Goal: Task Accomplishment & Management: Complete application form

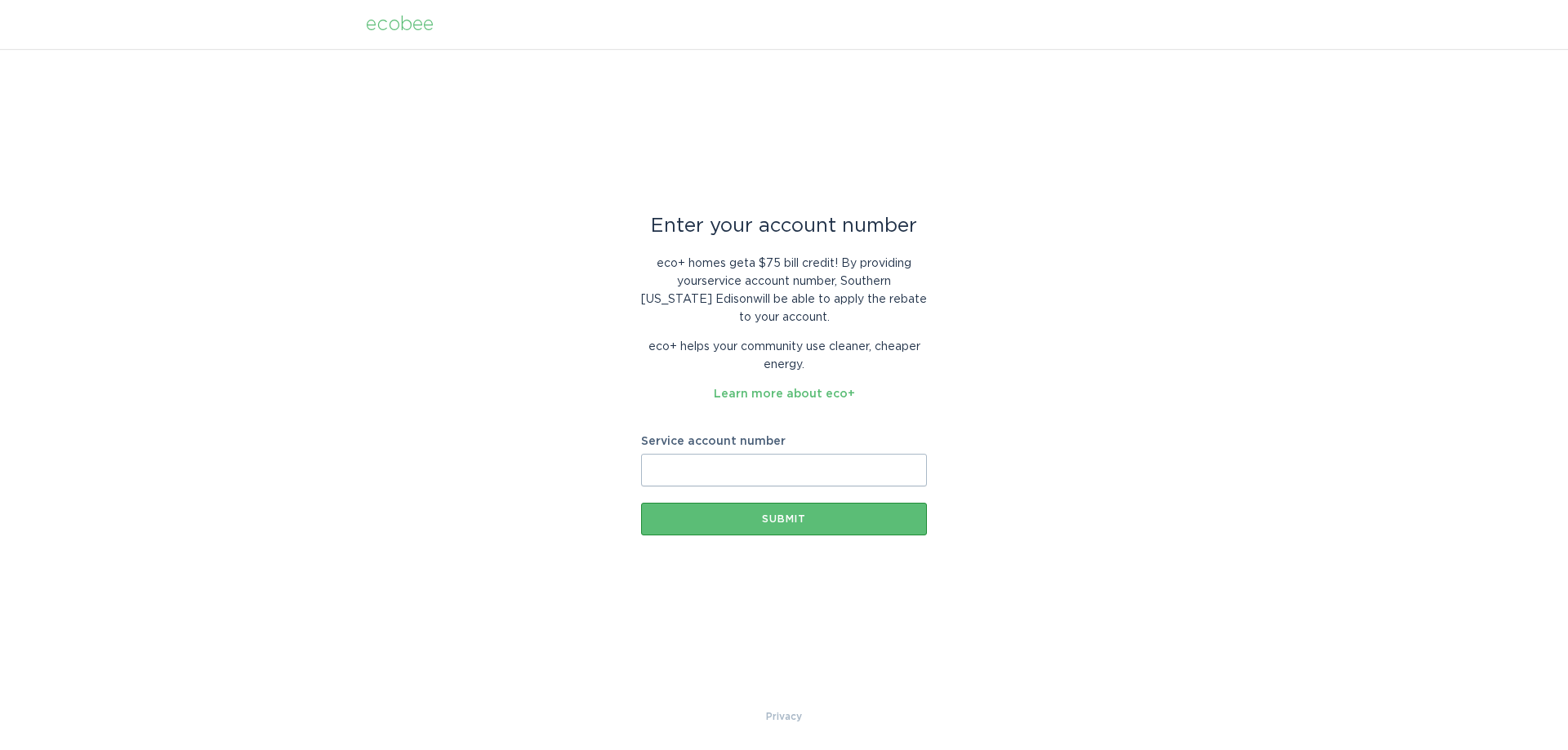
drag, startPoint x: 707, startPoint y: 470, endPoint x: 735, endPoint y: 441, distance: 40.3
click at [707, 470] on input "Service account number" at bounding box center [783, 470] width 286 height 32
paste input "8020552729"
type input "8020552729"
click at [779, 524] on div "Submit" at bounding box center [783, 520] width 269 height 10
